Goal: Information Seeking & Learning: Learn about a topic

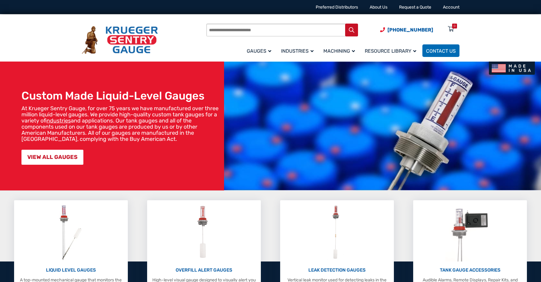
click at [505, 43] on div "Products search [PHONE_NUMBER] Menu 0 Menu Account [GEOGRAPHIC_DATA] Liquid Lev…" at bounding box center [270, 37] width 541 height 47
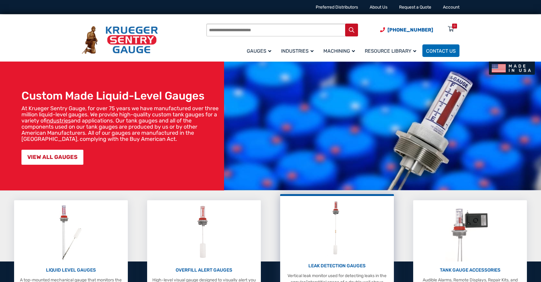
click at [323, 242] on div "LEAK DETECTION GAUGES Vertical leak monitor used for detecting leaks in the ann…" at bounding box center [337, 245] width 108 height 93
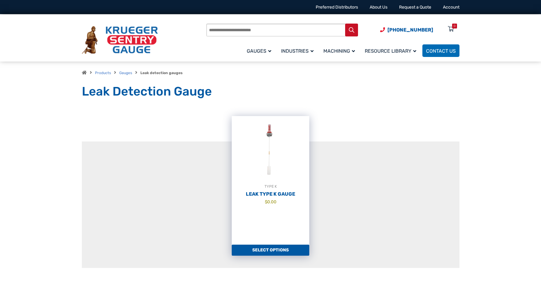
click at [280, 192] on h2 "Leak Type K Gauge" at bounding box center [271, 194] width 78 height 6
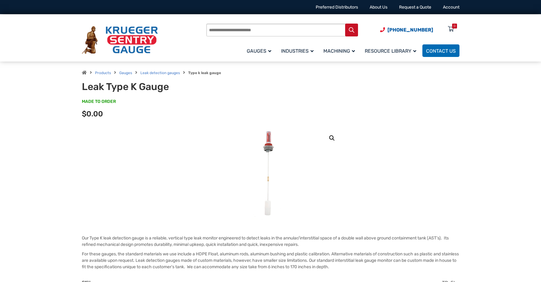
click at [121, 41] on img at bounding box center [120, 40] width 76 height 28
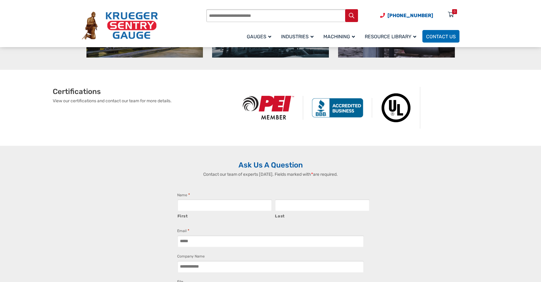
scroll to position [214, 0]
